Goal: Task Accomplishment & Management: Manage account settings

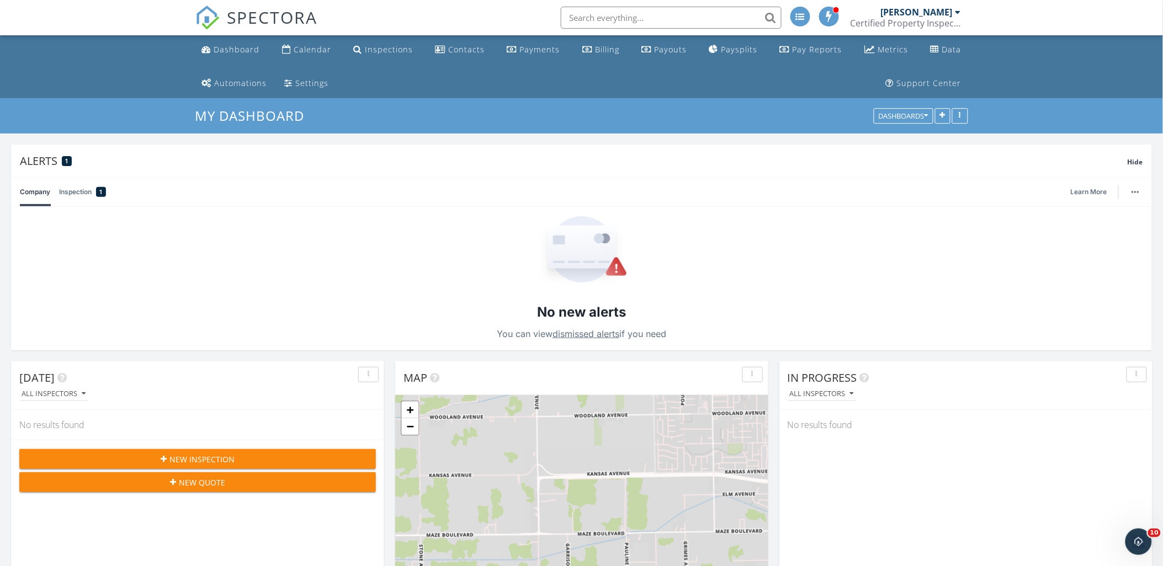
click at [936, 20] on div "Certified Property Inspections, Inc" at bounding box center [905, 23] width 110 height 11
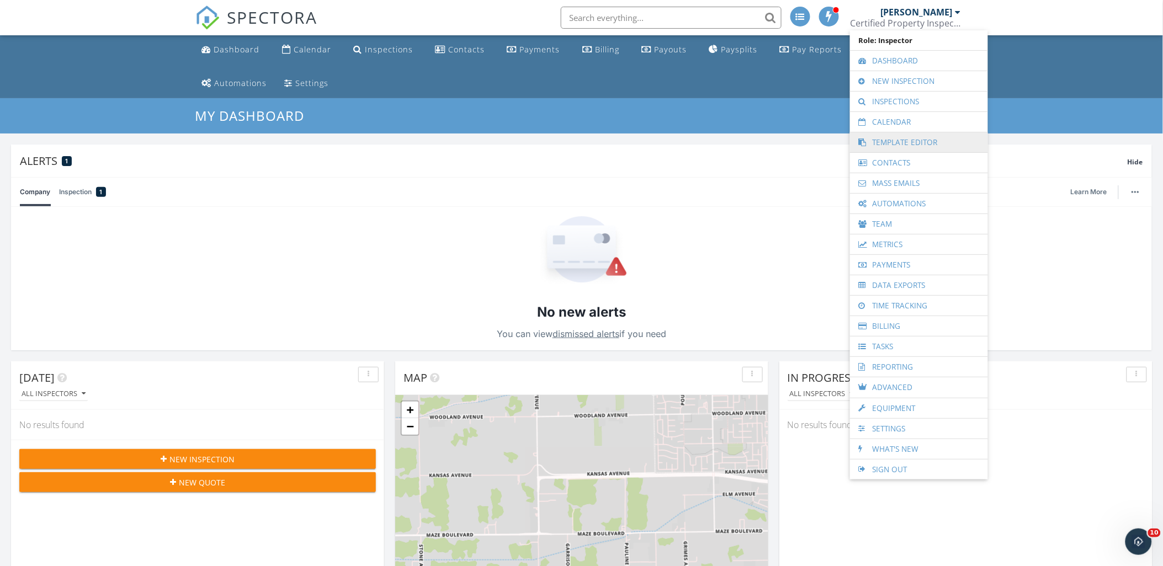
click at [895, 140] on link "Template Editor" at bounding box center [918, 142] width 127 height 20
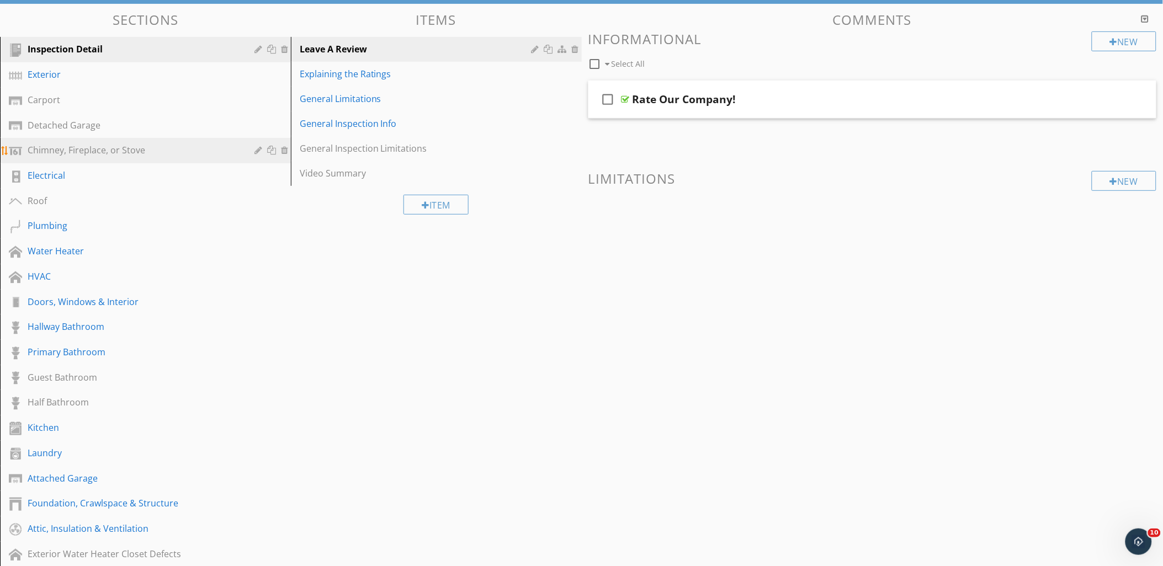
scroll to position [141, 0]
click at [98, 420] on div "Kitchen" at bounding box center [133, 426] width 211 height 13
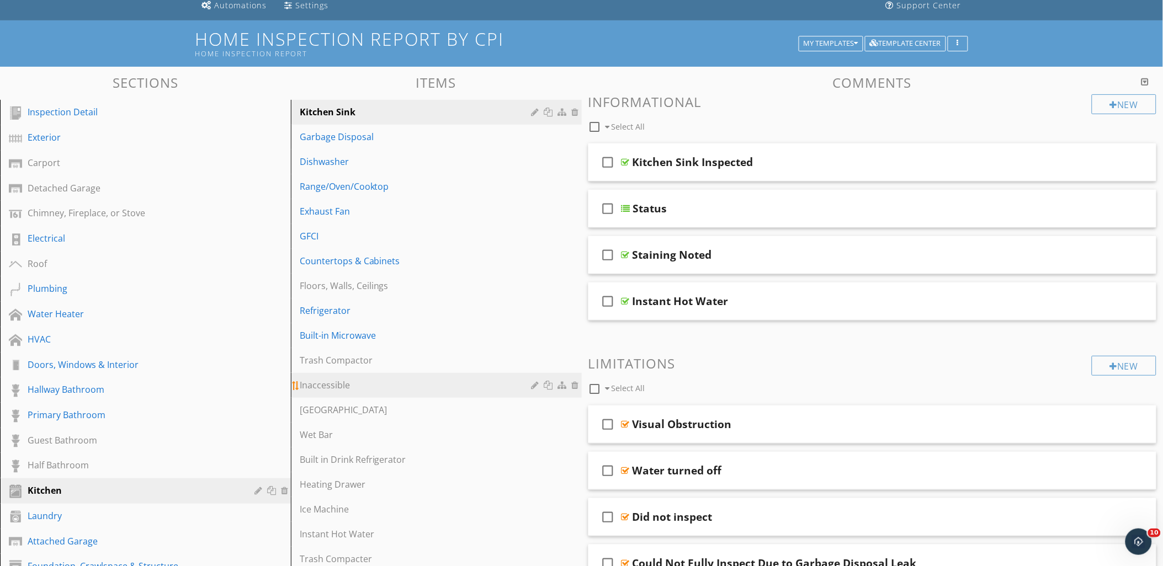
scroll to position [79, 0]
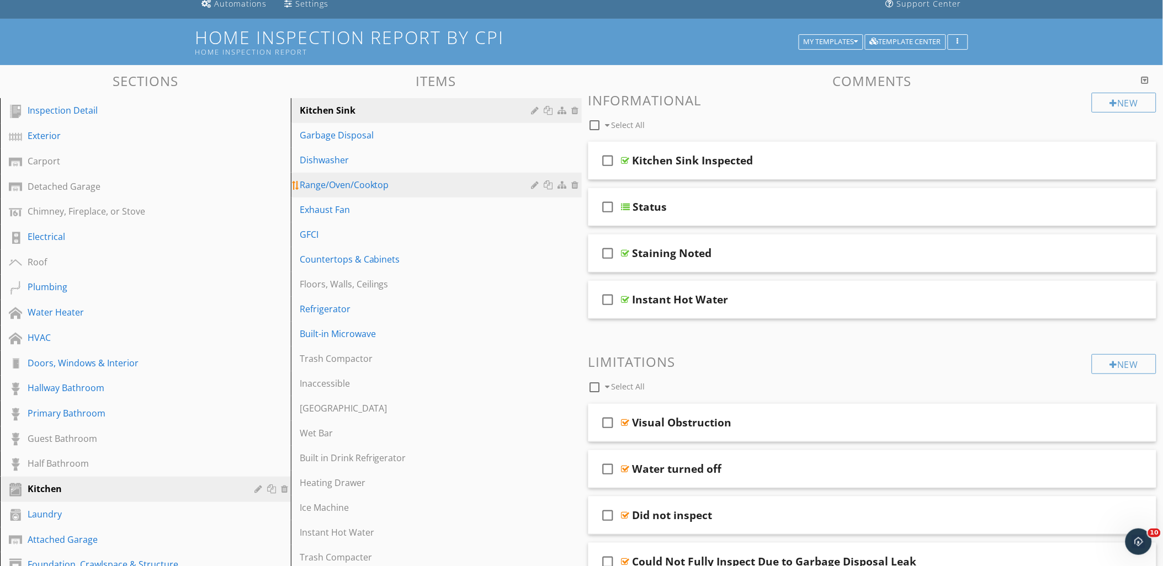
click at [372, 173] on link "Range/Oven/Cooktop" at bounding box center [437, 185] width 287 height 24
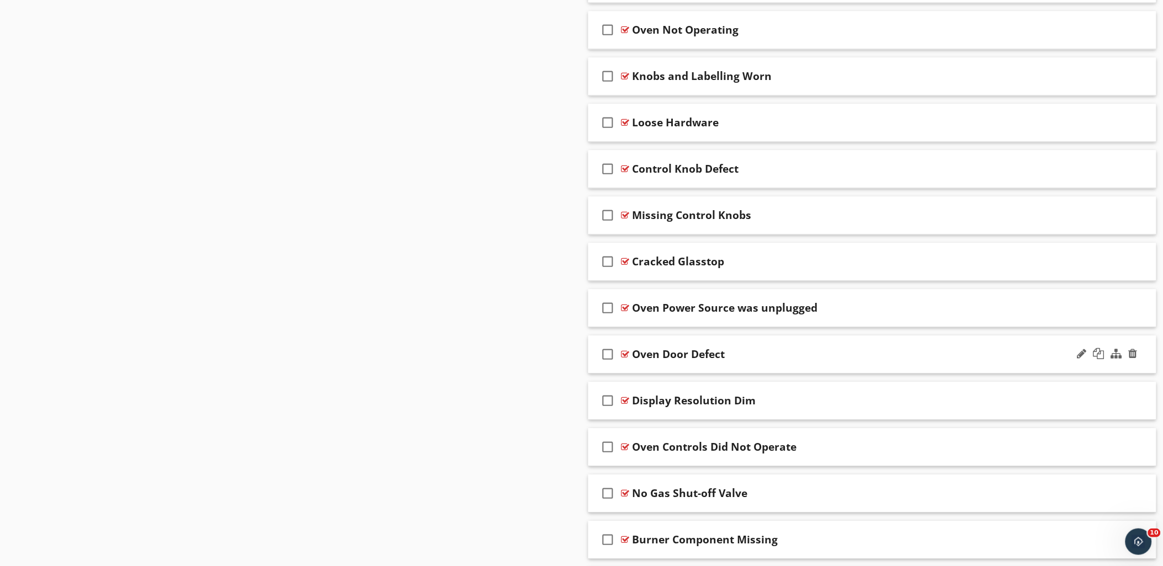
scroll to position [1012, 0]
click at [1133, 447] on div at bounding box center [1132, 445] width 9 height 11
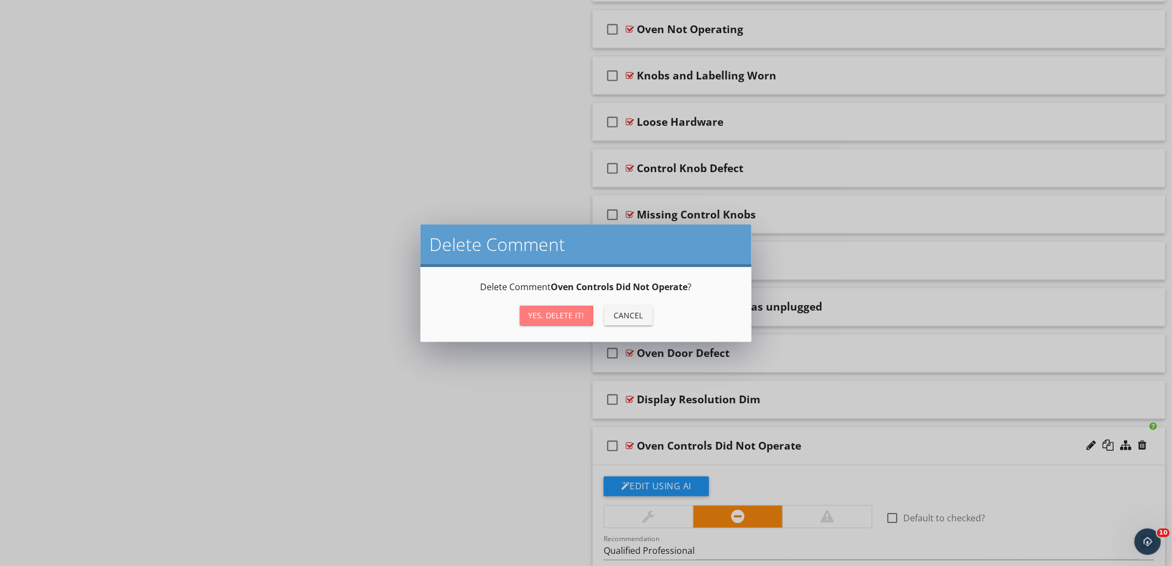
click at [563, 317] on div "Yes, Delete it!" at bounding box center [557, 316] width 56 height 12
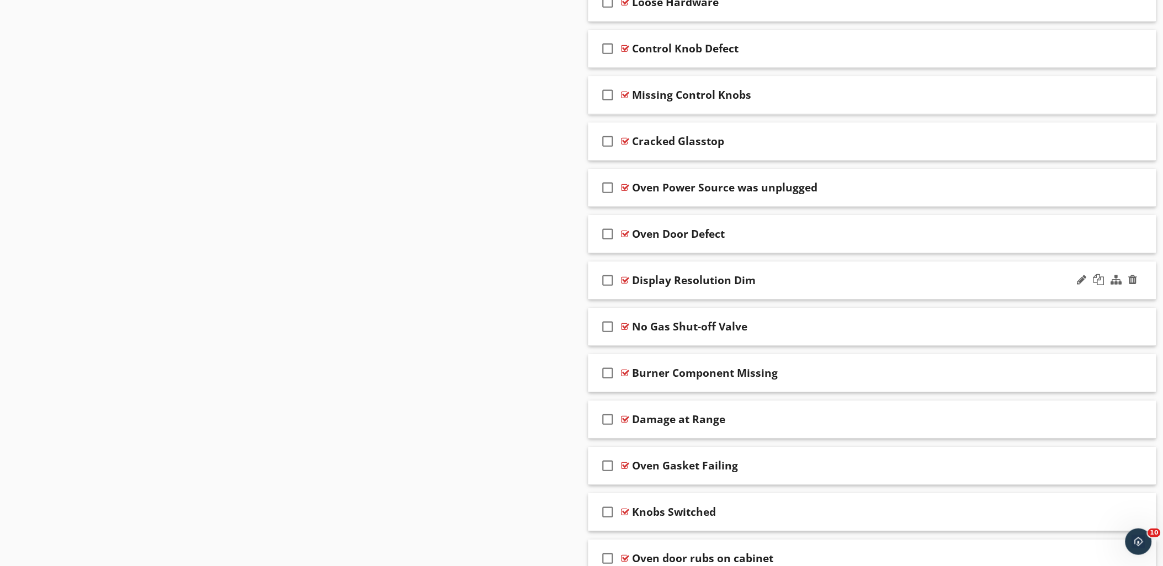
scroll to position [1135, 0]
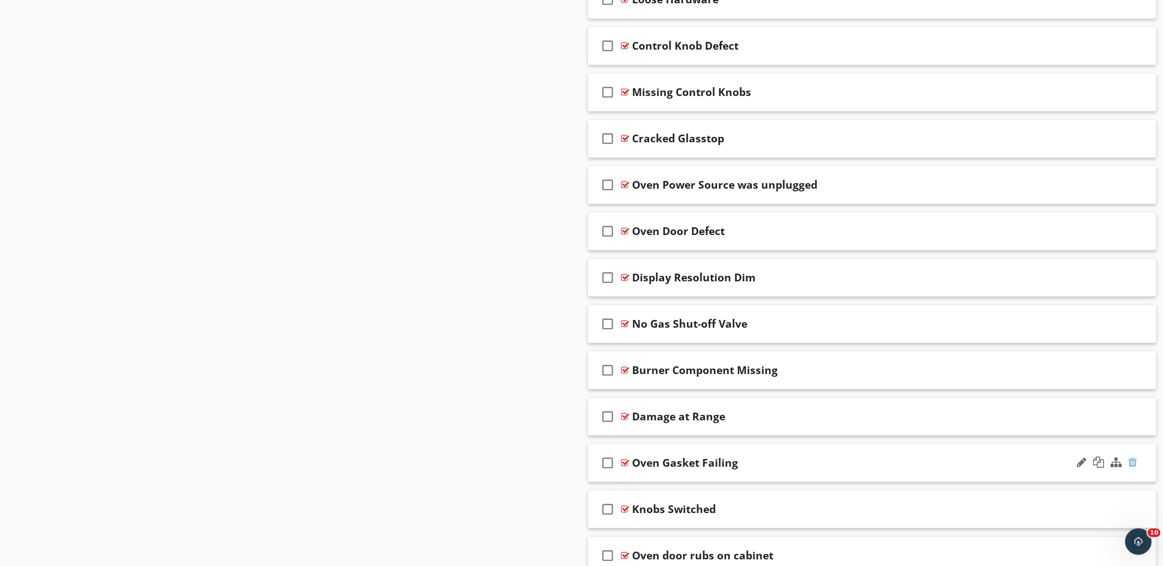
click at [1133, 465] on div at bounding box center [1132, 462] width 9 height 11
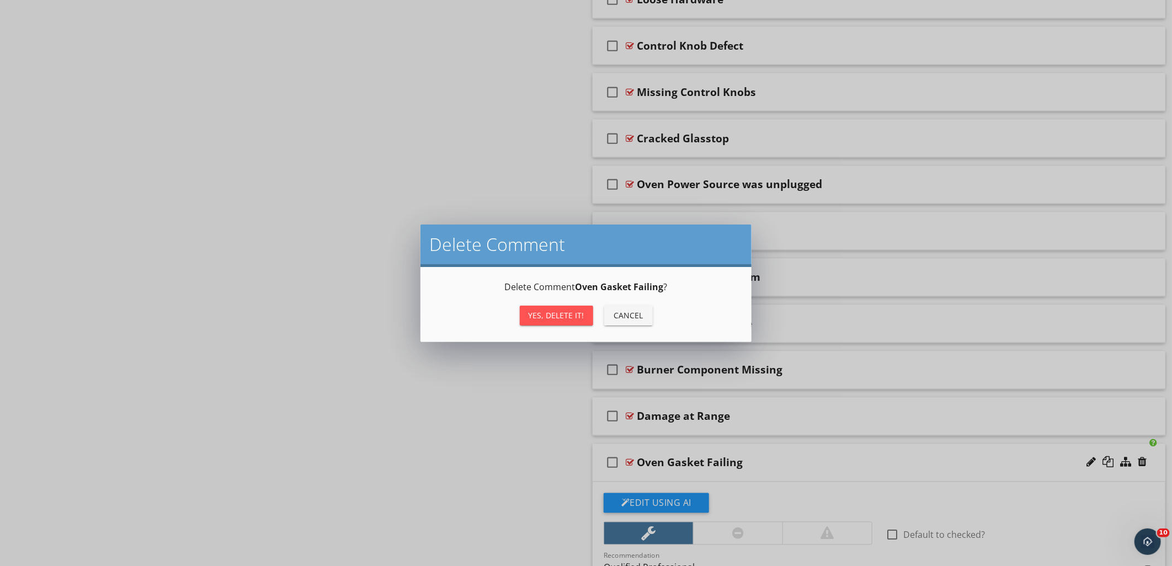
click at [574, 317] on div "Yes, Delete it!" at bounding box center [557, 316] width 56 height 12
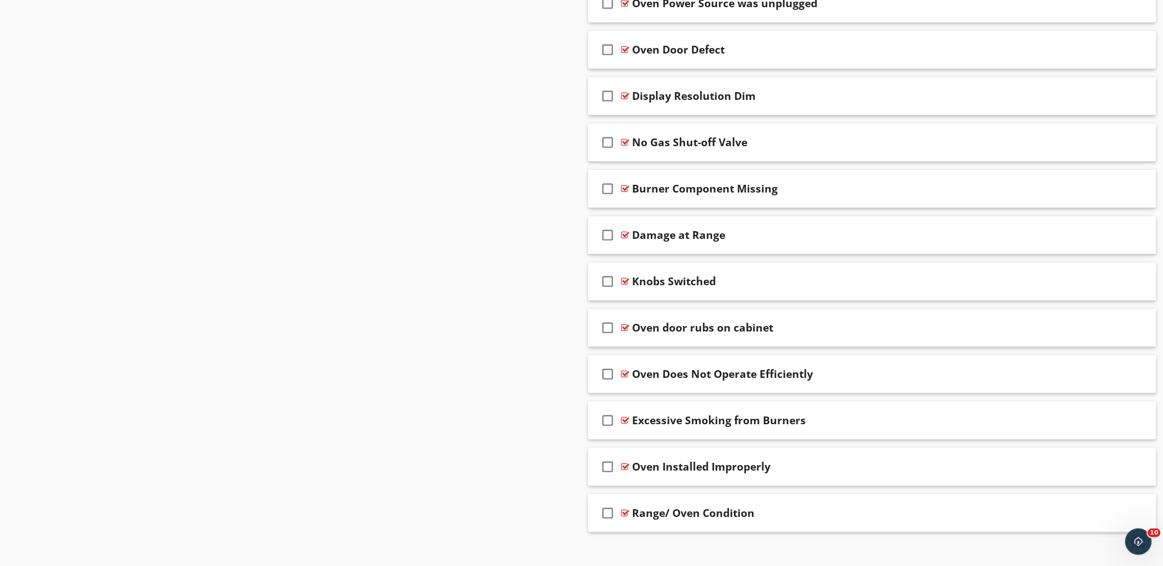
scroll to position [1319, 0]
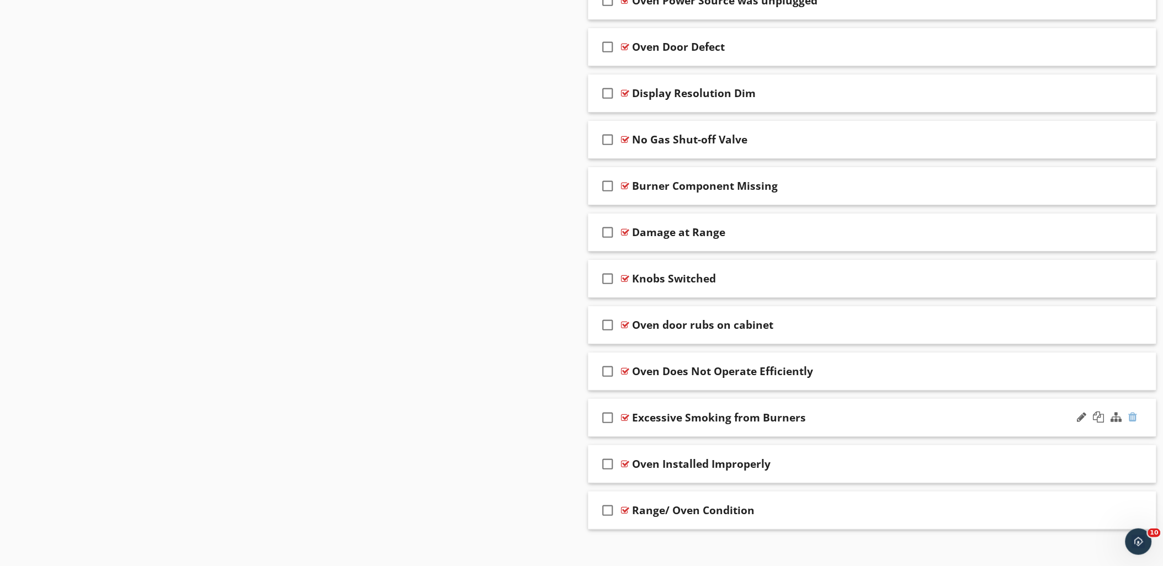
click at [1133, 419] on div at bounding box center [1132, 417] width 9 height 11
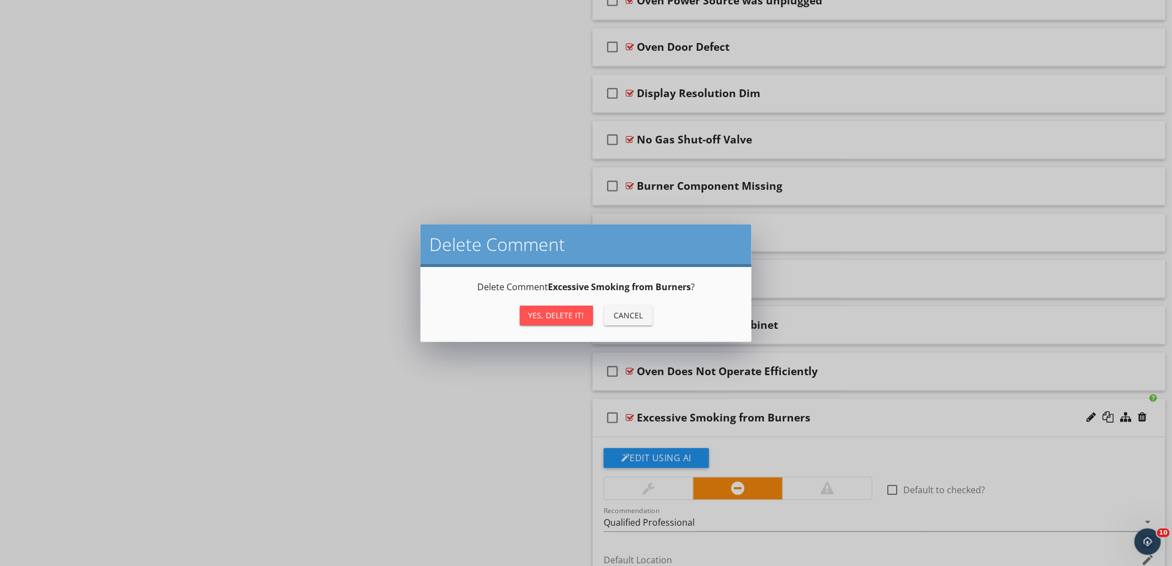
click at [561, 311] on div "Yes, Delete it!" at bounding box center [557, 316] width 56 height 12
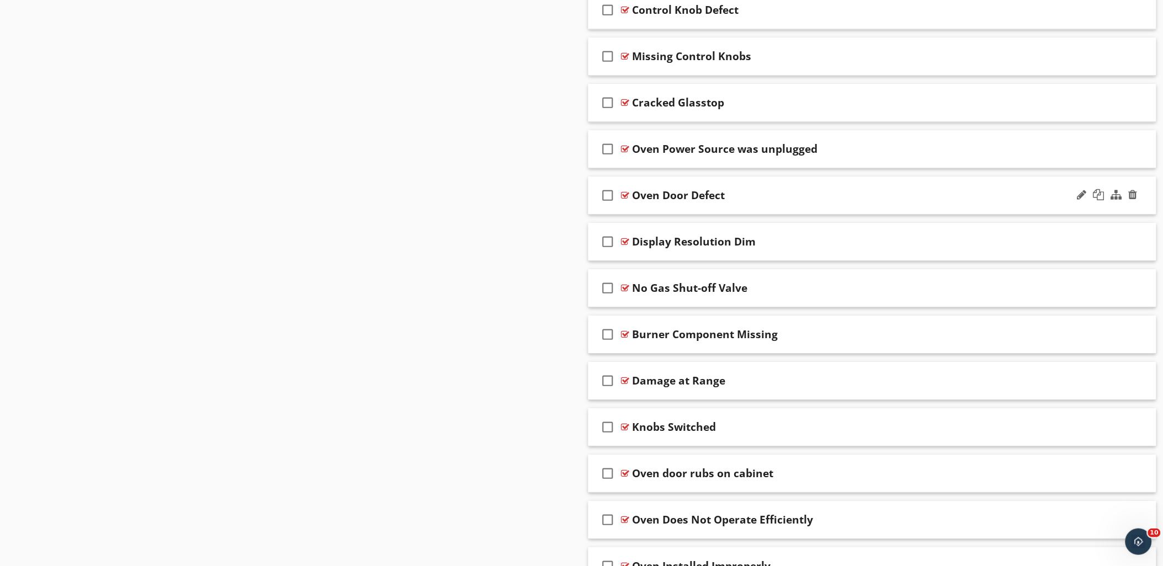
scroll to position [1171, 0]
click at [1078, 376] on div at bounding box center [1081, 379] width 9 height 11
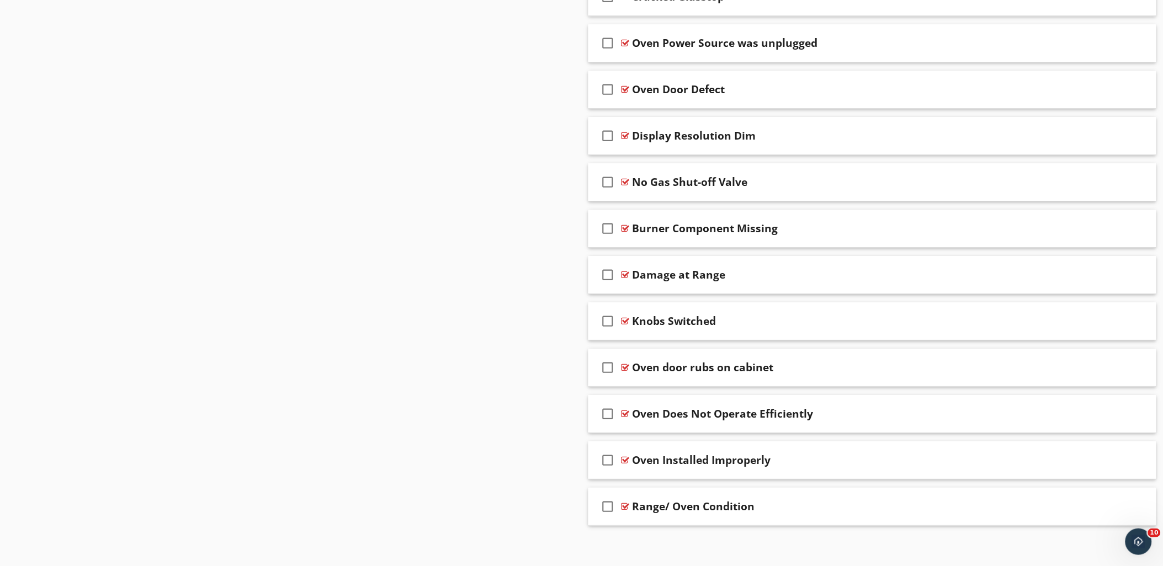
scroll to position [1284, 0]
